Goal: Communication & Community: Connect with others

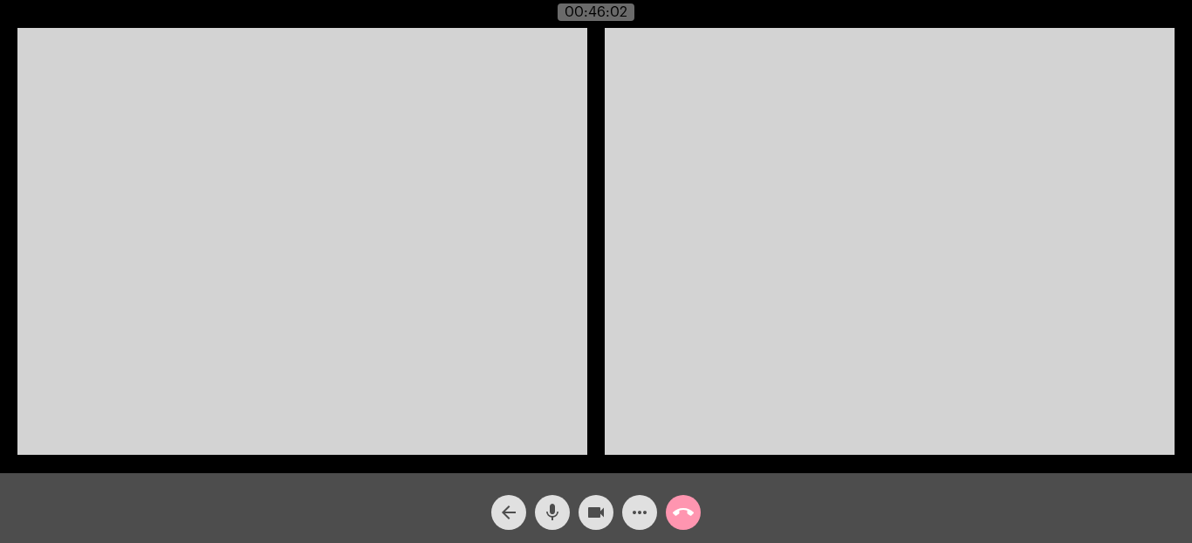
click at [557, 511] on mat-icon "mic" at bounding box center [552, 512] width 21 height 21
click at [557, 511] on mat-icon "mic_off" at bounding box center [552, 512] width 21 height 21
click at [689, 511] on mat-icon "call_end" at bounding box center [683, 512] width 21 height 21
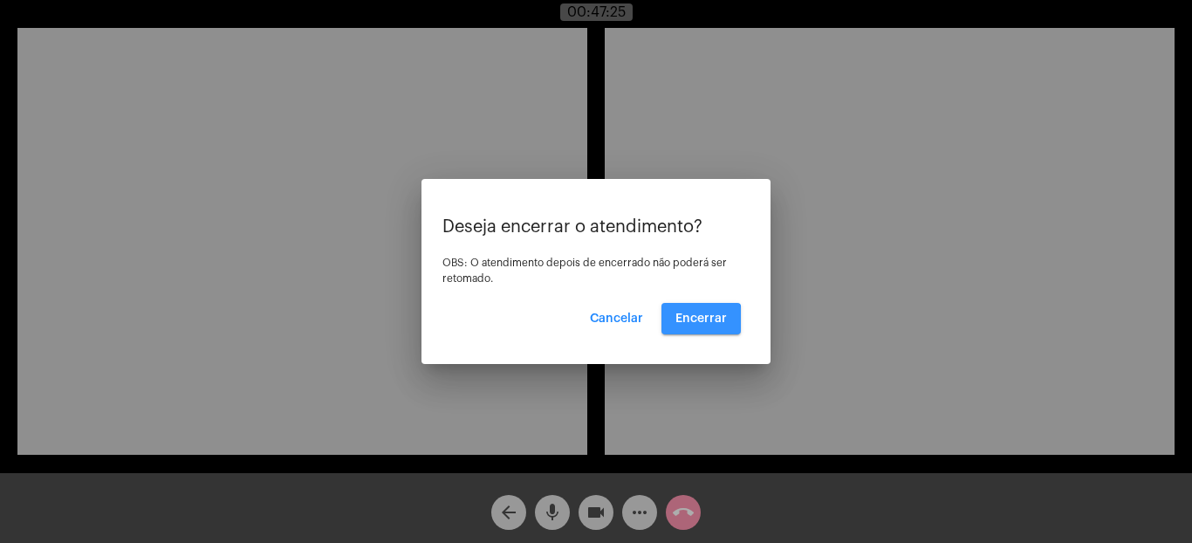
click at [701, 320] on span "Encerrar" at bounding box center [700, 318] width 51 height 12
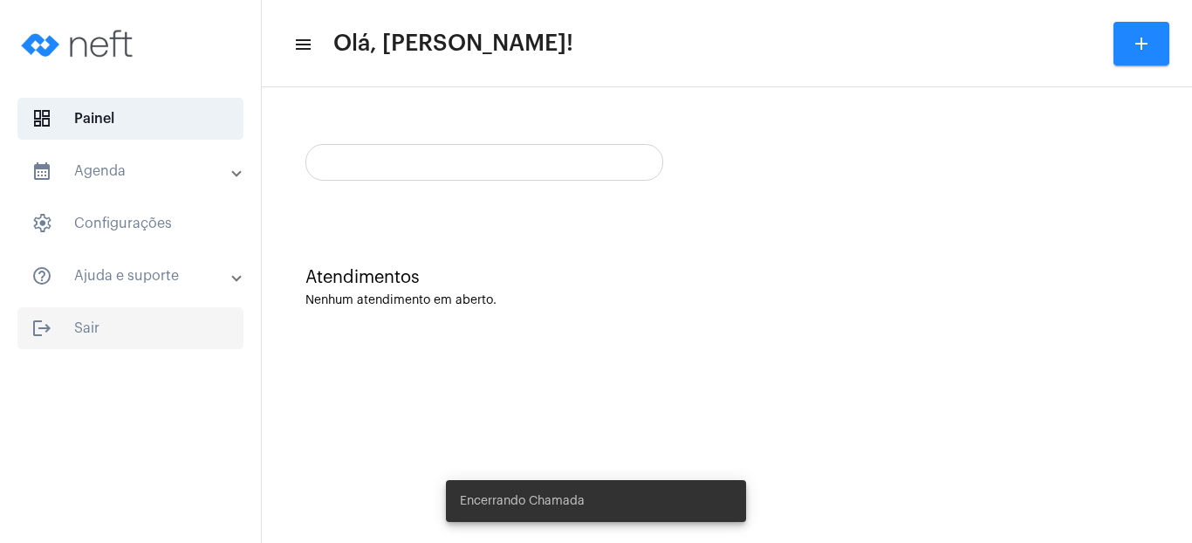
click at [63, 328] on span "logout Sair" at bounding box center [130, 328] width 226 height 42
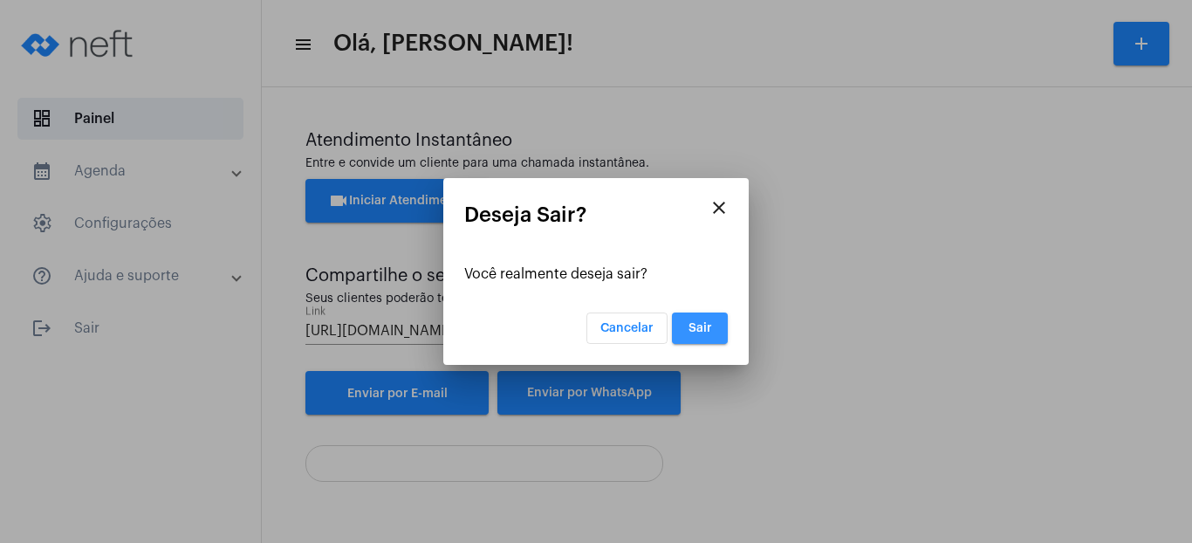
click at [696, 331] on span "Sair" at bounding box center [701, 328] width 24 height 12
